Goal: Communication & Community: Share content

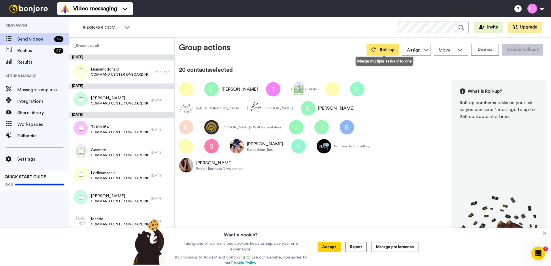
click at [383, 50] on span "Roll-up" at bounding box center [387, 50] width 15 height 5
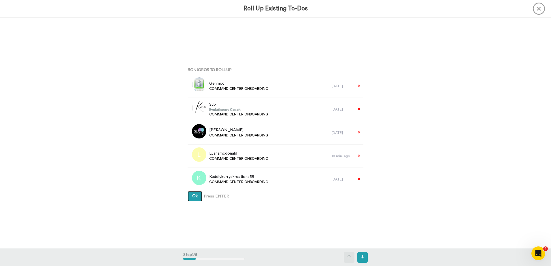
click at [190, 198] on button "Ok" at bounding box center [195, 196] width 15 height 10
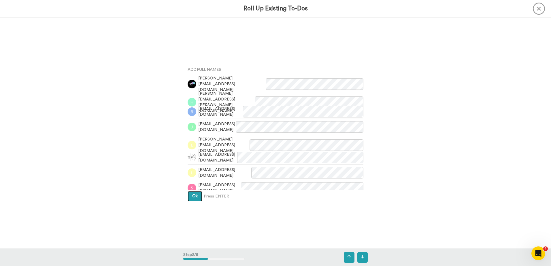
click at [189, 194] on button "Ok" at bounding box center [195, 196] width 15 height 10
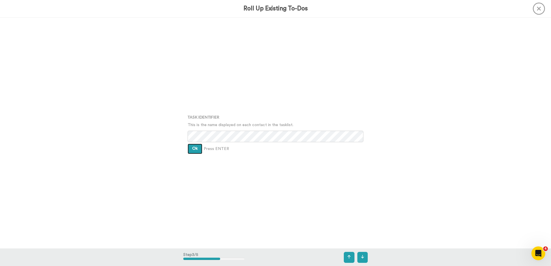
click at [196, 148] on span "Ok" at bounding box center [194, 149] width 5 height 4
click at [196, 145] on span "Ok" at bounding box center [194, 144] width 5 height 4
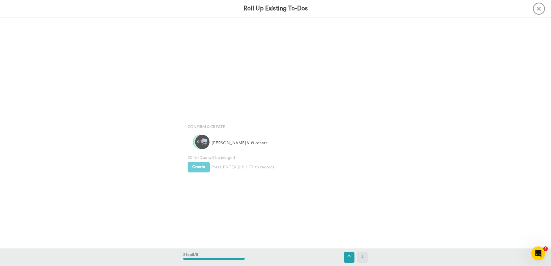
scroll to position [926, 0]
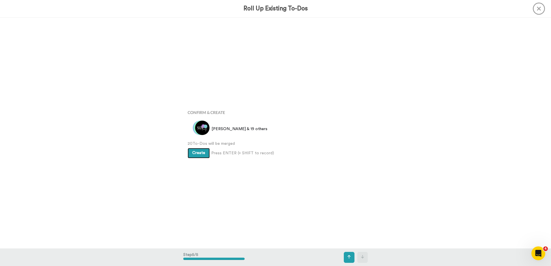
click at [198, 153] on span "Create" at bounding box center [198, 153] width 13 height 4
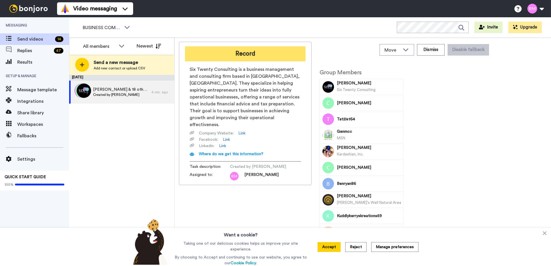
click at [246, 50] on button "Record" at bounding box center [245, 53] width 121 height 15
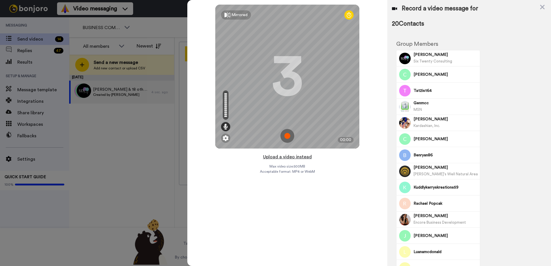
click at [290, 157] on button "Upload a video instead" at bounding box center [288, 156] width 52 height 7
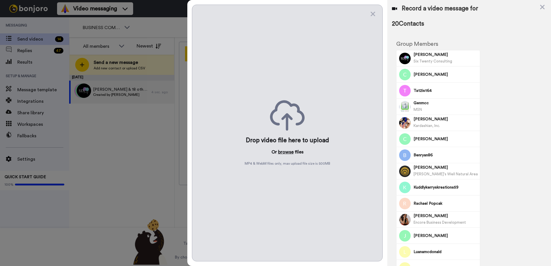
click at [287, 153] on button "browse" at bounding box center [286, 152] width 16 height 7
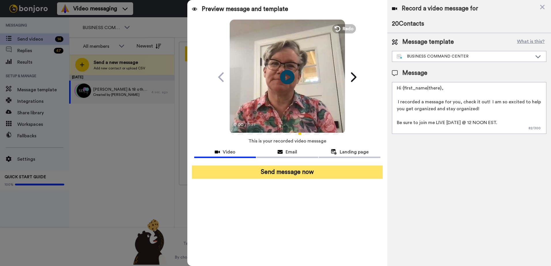
click at [246, 171] on button "Send message now" at bounding box center [287, 172] width 191 height 13
